Goal: Task Accomplishment & Management: Use online tool/utility

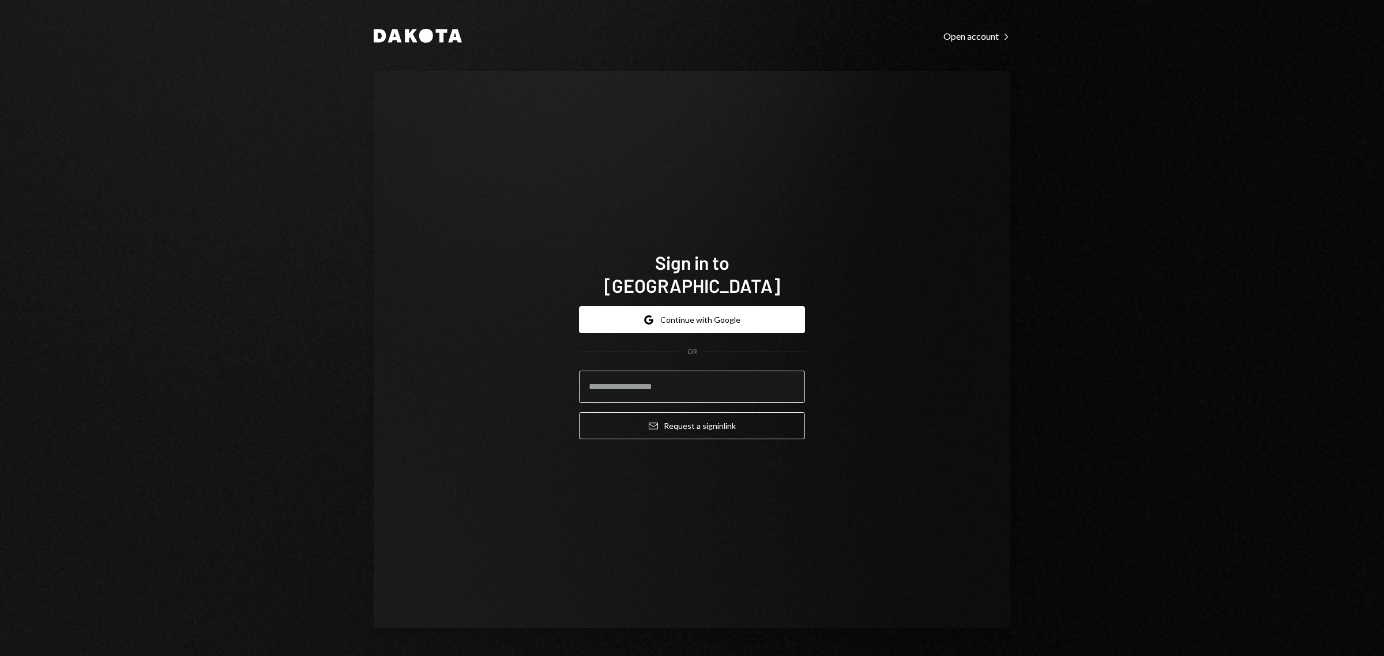
click at [651, 372] on input "email" at bounding box center [692, 387] width 226 height 32
click at [681, 306] on button "Google Continue with Google" at bounding box center [692, 319] width 226 height 27
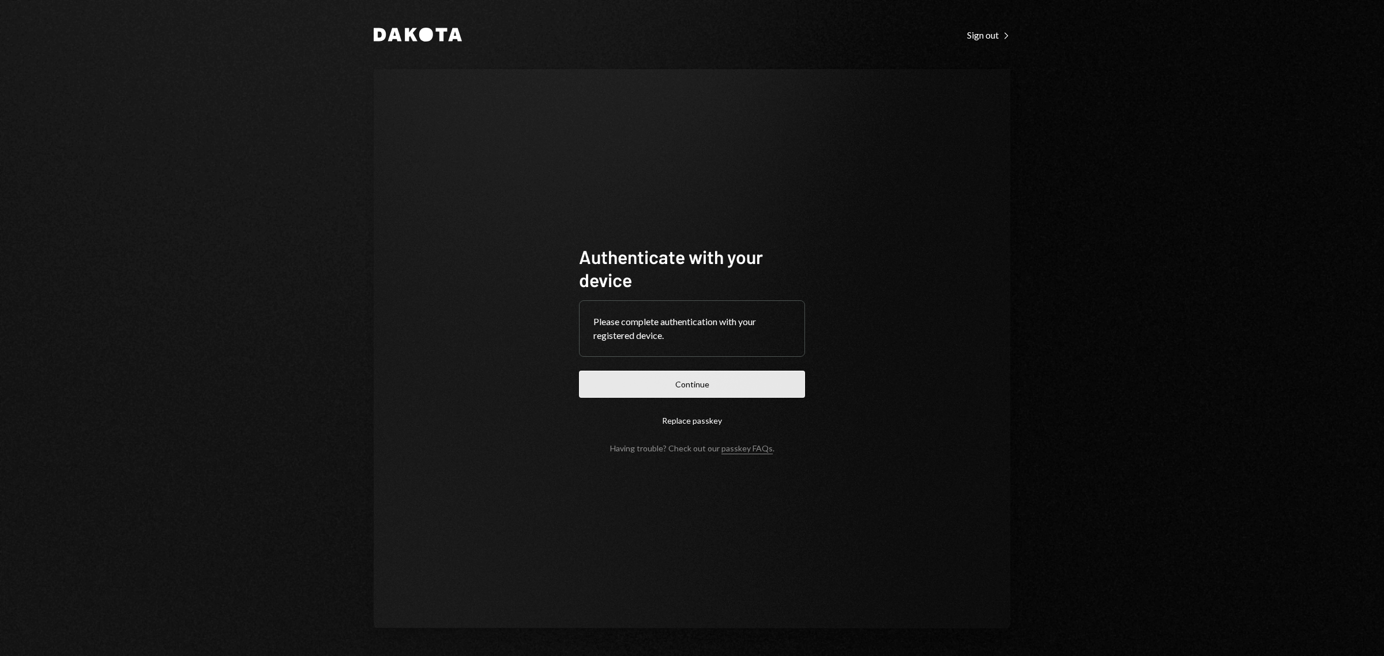
click at [658, 382] on button "Continue" at bounding box center [692, 384] width 226 height 27
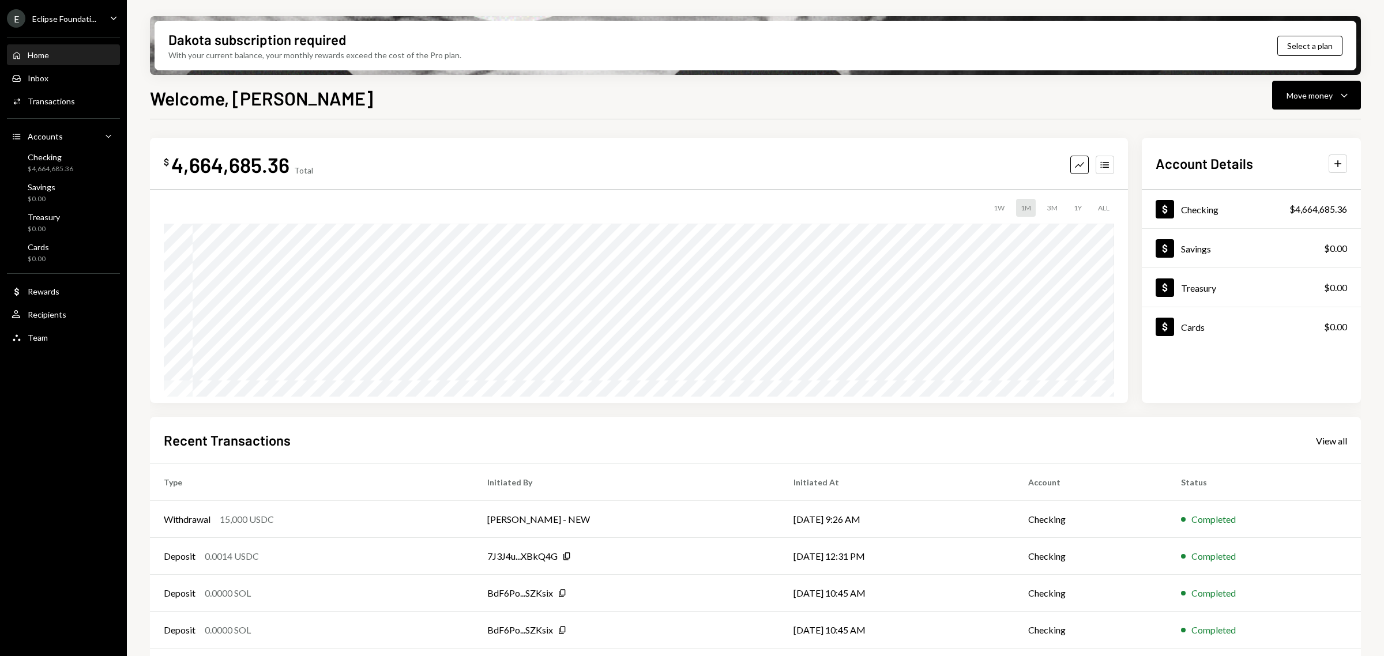
click at [62, 16] on div "Eclipse Foundati..." at bounding box center [64, 19] width 64 height 10
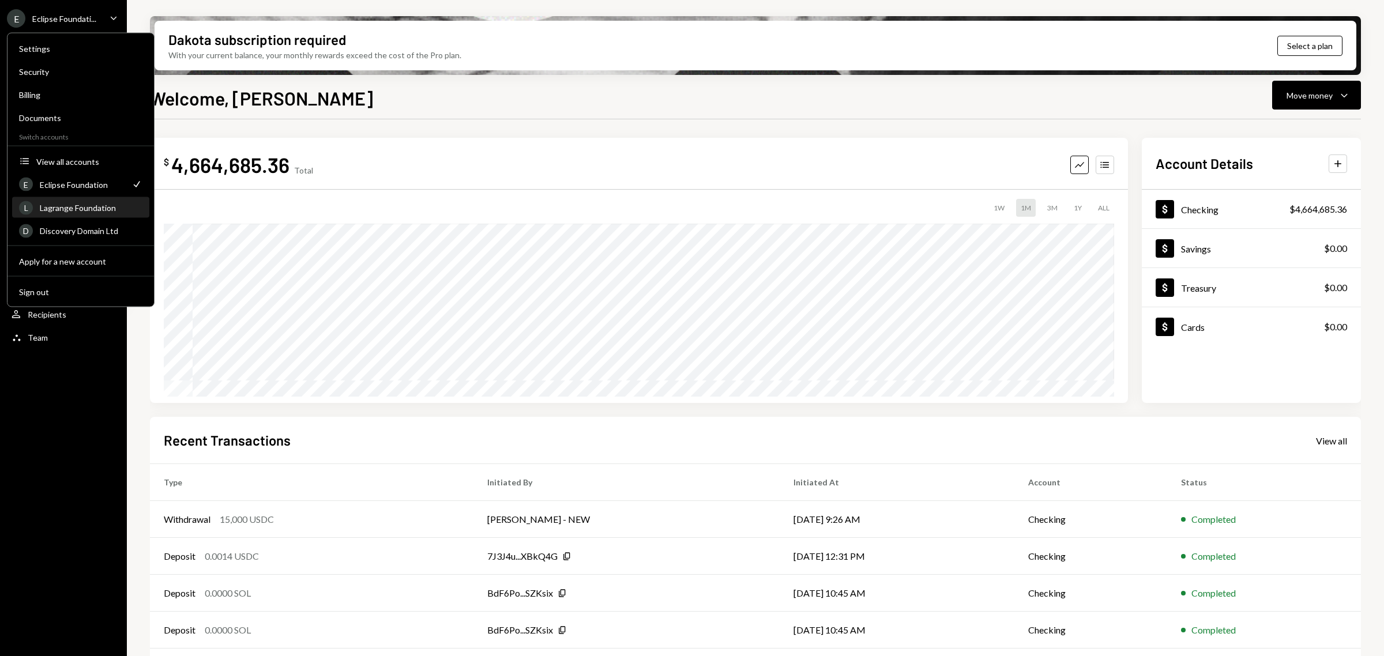
click at [80, 199] on div "L Lagrange Foundation" at bounding box center [80, 208] width 123 height 20
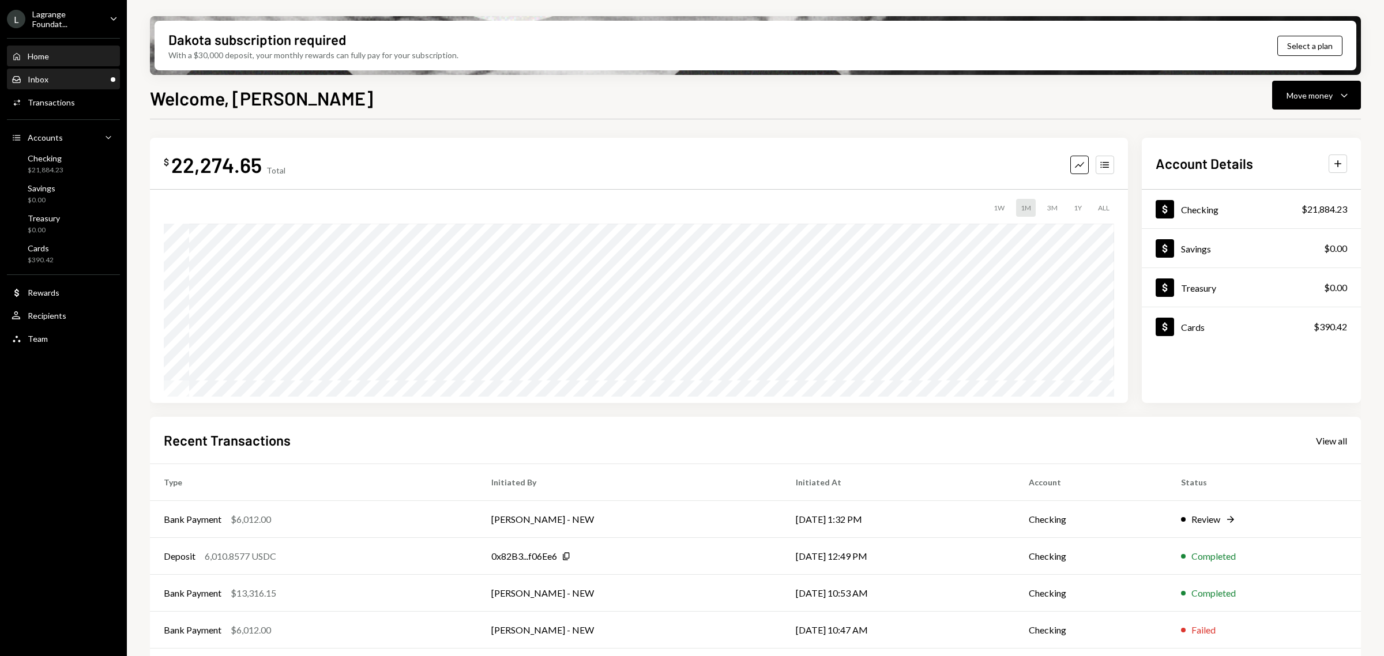
click at [67, 80] on div "Inbox Inbox" at bounding box center [64, 79] width 104 height 10
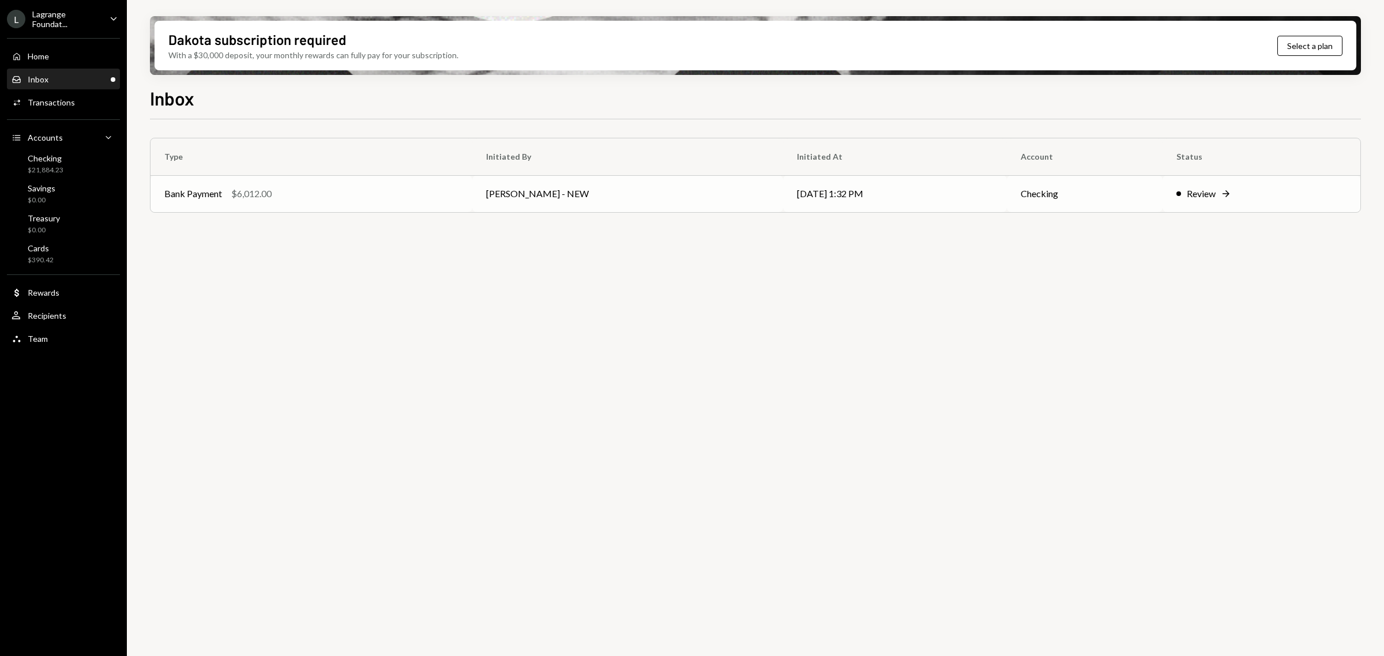
click at [491, 205] on td "[PERSON_NAME] - NEW" at bounding box center [627, 193] width 311 height 37
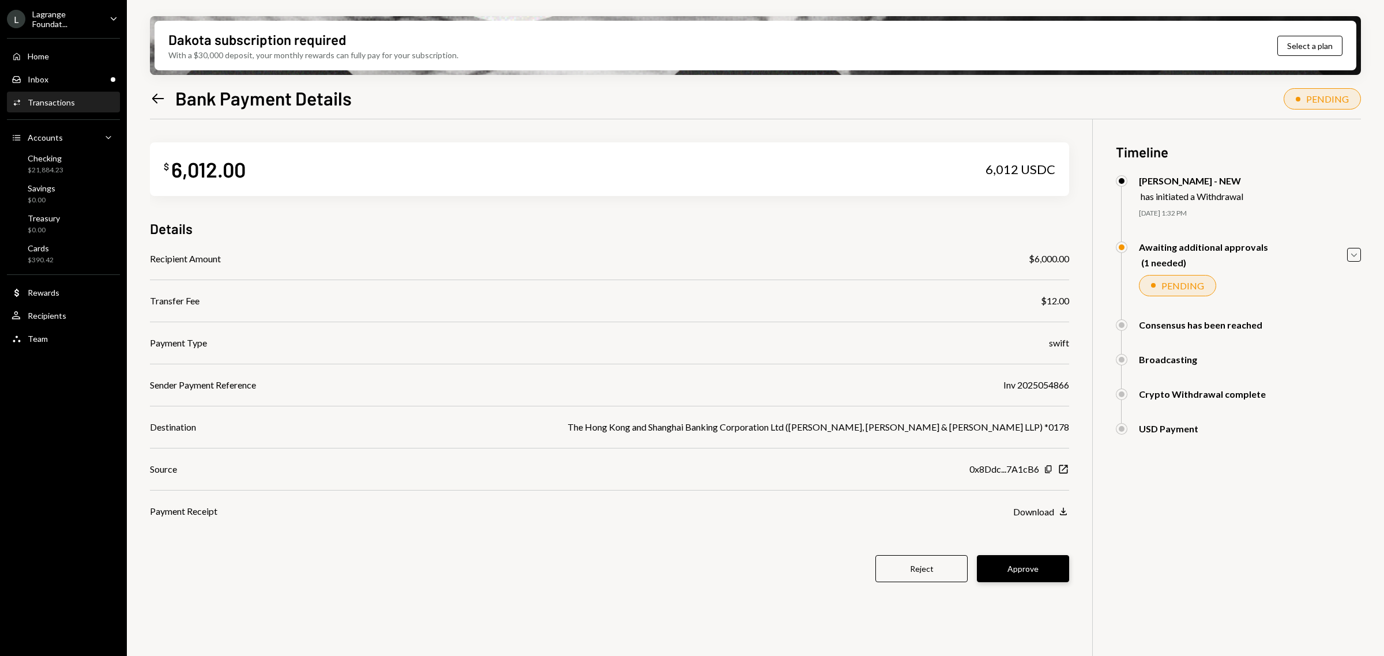
click at [1026, 575] on button "Approve" at bounding box center [1023, 568] width 92 height 27
